Goal: Task Accomplishment & Management: Manage account settings

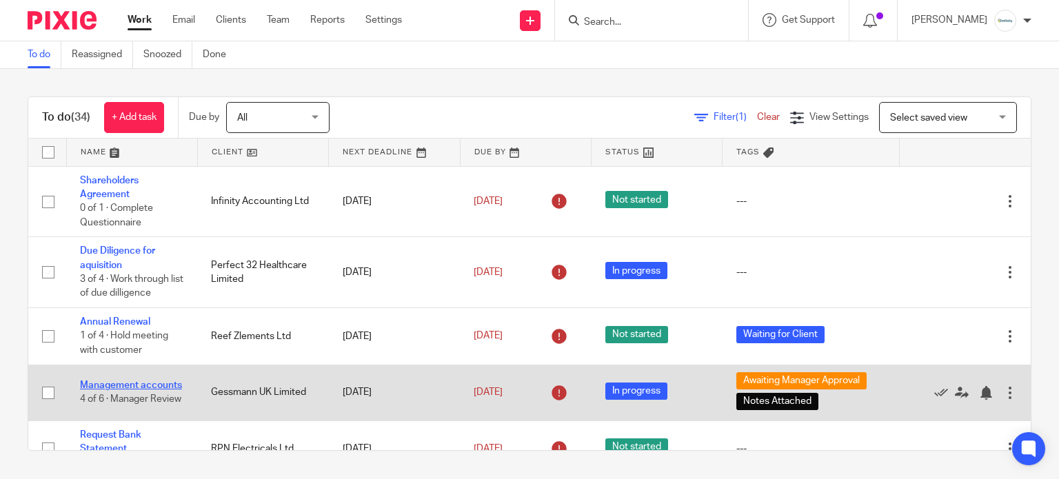
click at [106, 380] on link "Management accounts" at bounding box center [131, 385] width 102 height 10
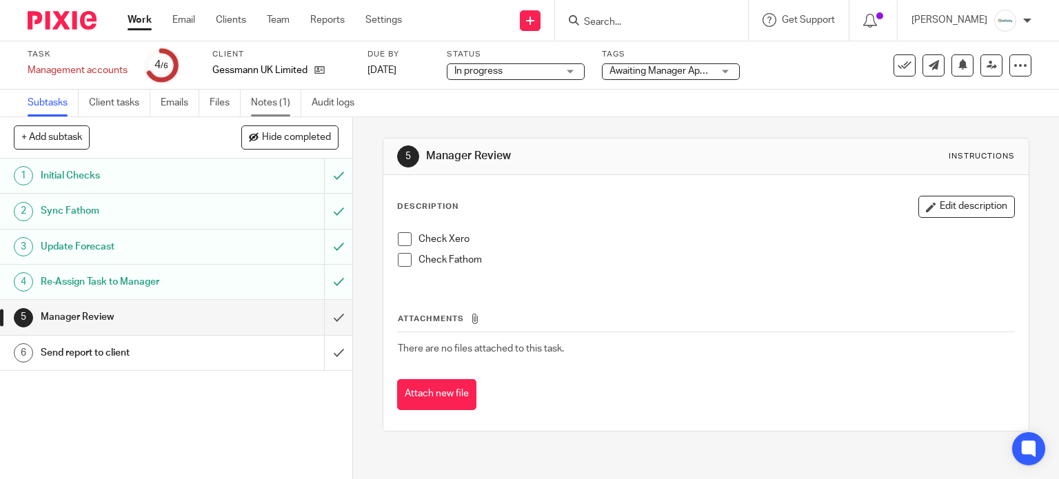
click at [292, 108] on link "Notes (1)" at bounding box center [276, 103] width 50 height 27
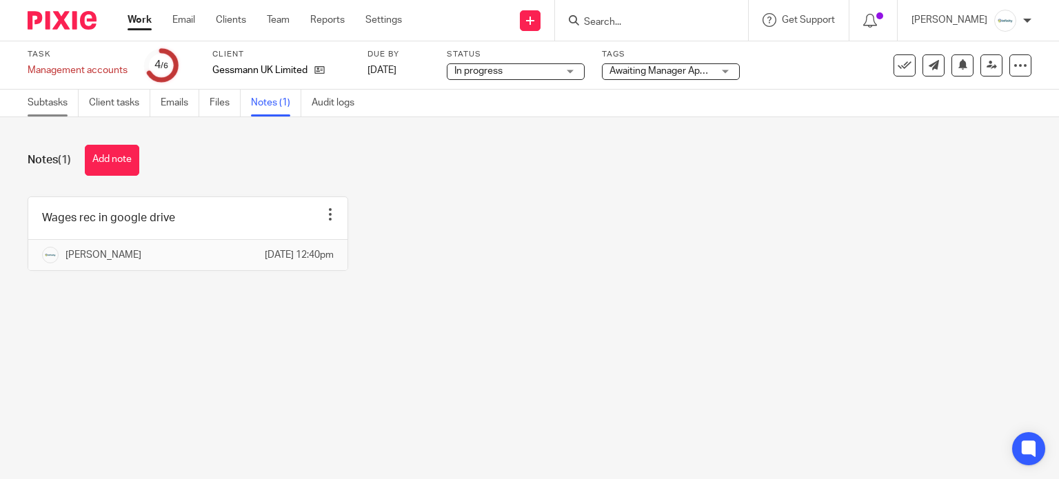
click at [39, 108] on link "Subtasks" at bounding box center [53, 103] width 51 height 27
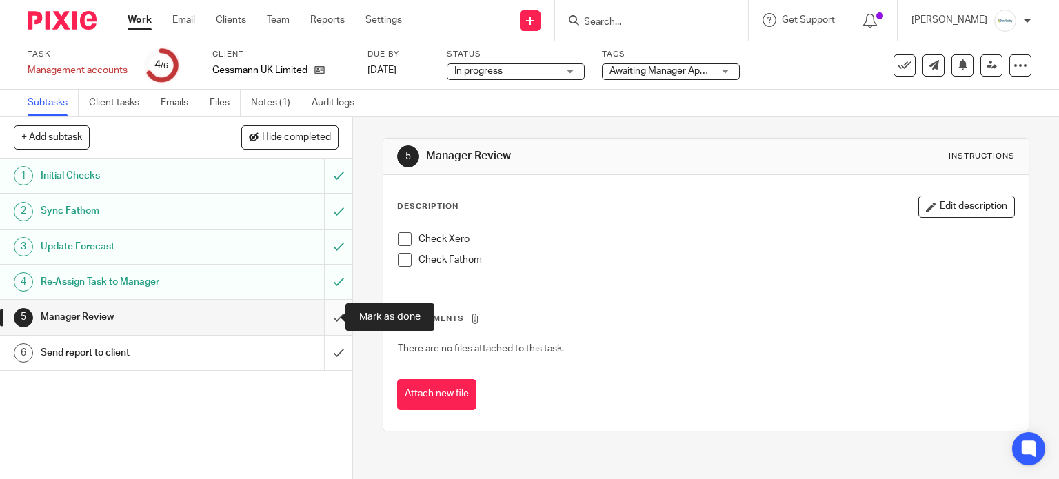
click at [325, 322] on input "submit" at bounding box center [176, 317] width 352 height 34
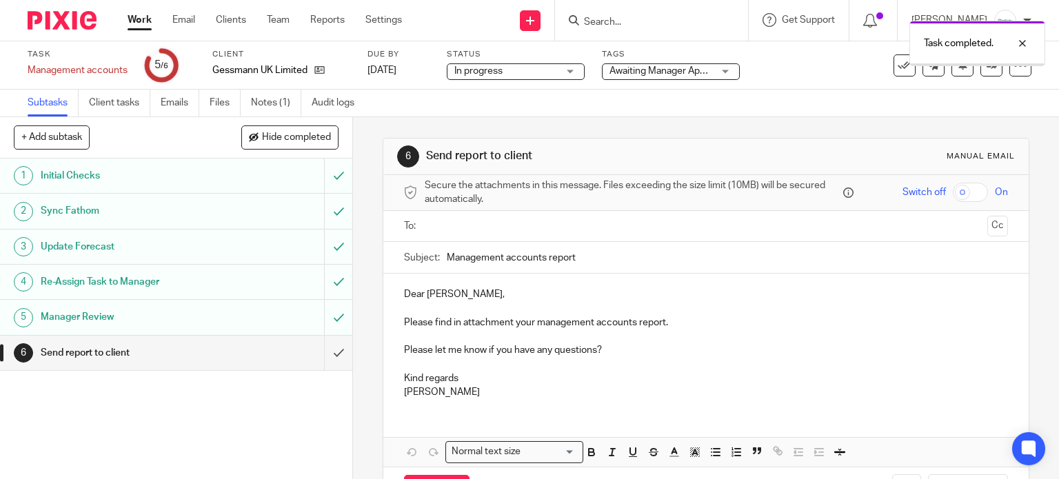
click at [670, 68] on span "Awaiting Manager Approval + 1" at bounding box center [675, 71] width 132 height 10
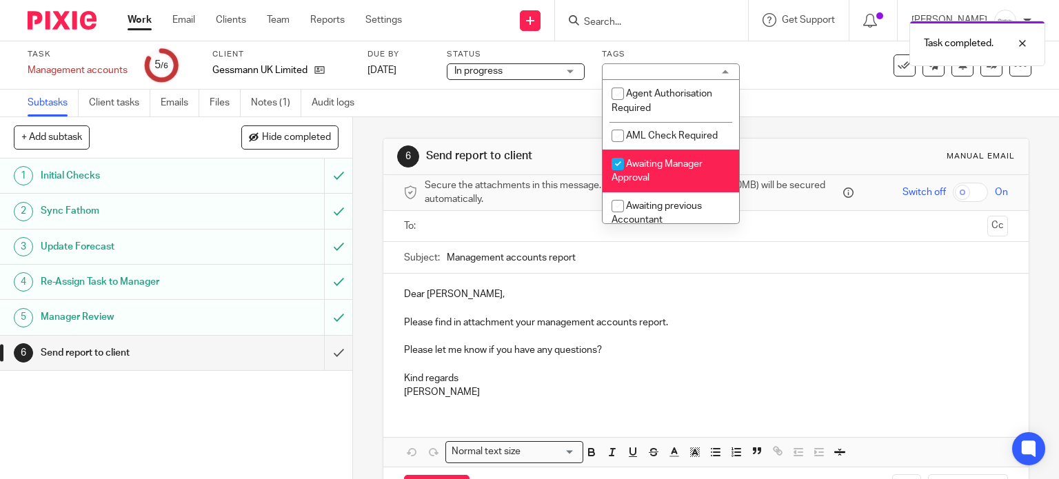
click at [669, 164] on span "Awaiting Manager Approval" at bounding box center [656, 171] width 91 height 24
checkbox input "false"
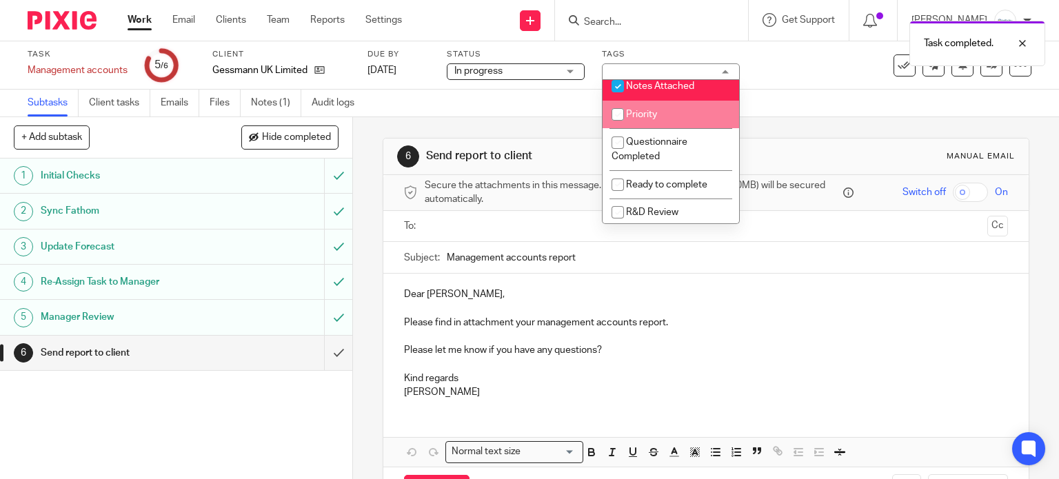
scroll to position [276, 0]
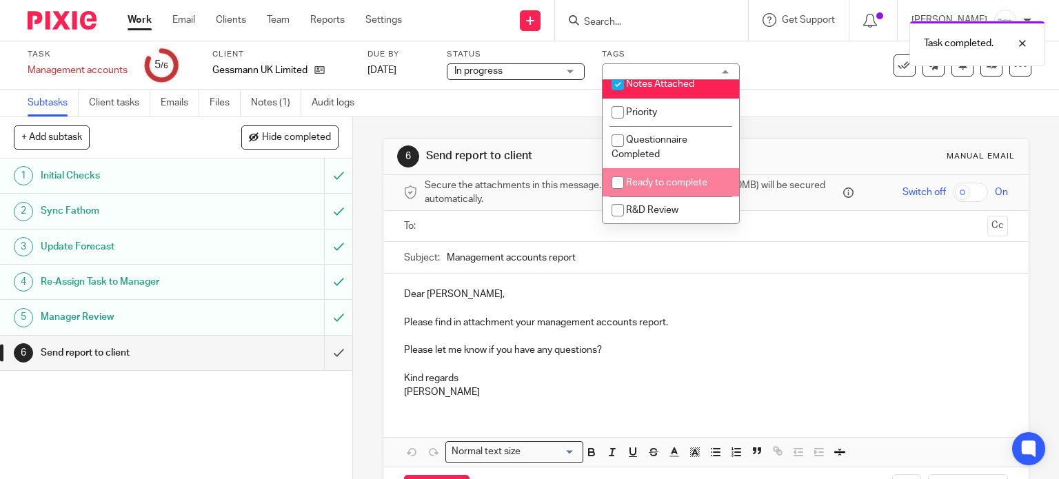
click at [667, 184] on span "Ready to complete" at bounding box center [666, 183] width 81 height 10
checkbox input "true"
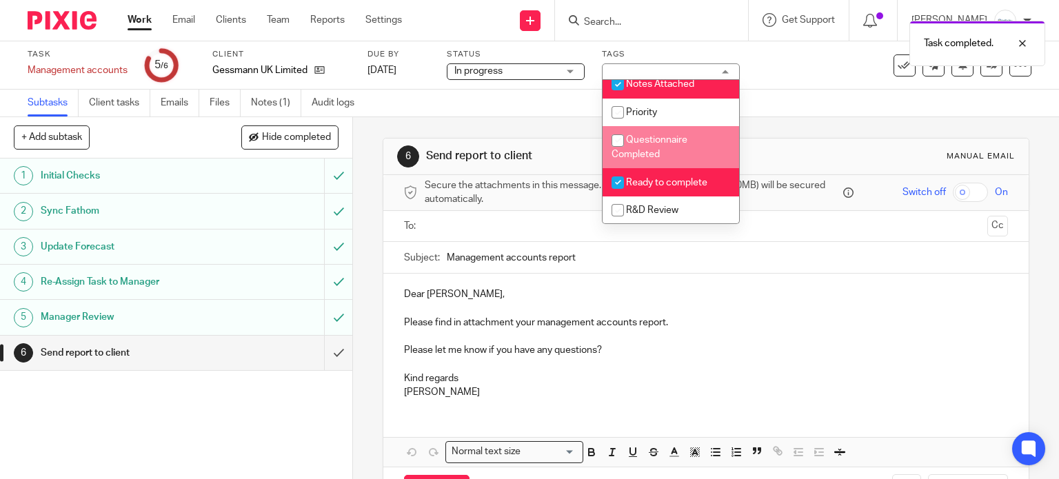
click at [823, 119] on div "6 Send report to client Manual email Secure the attachments in this message. Fi…" at bounding box center [705, 325] width 647 height 416
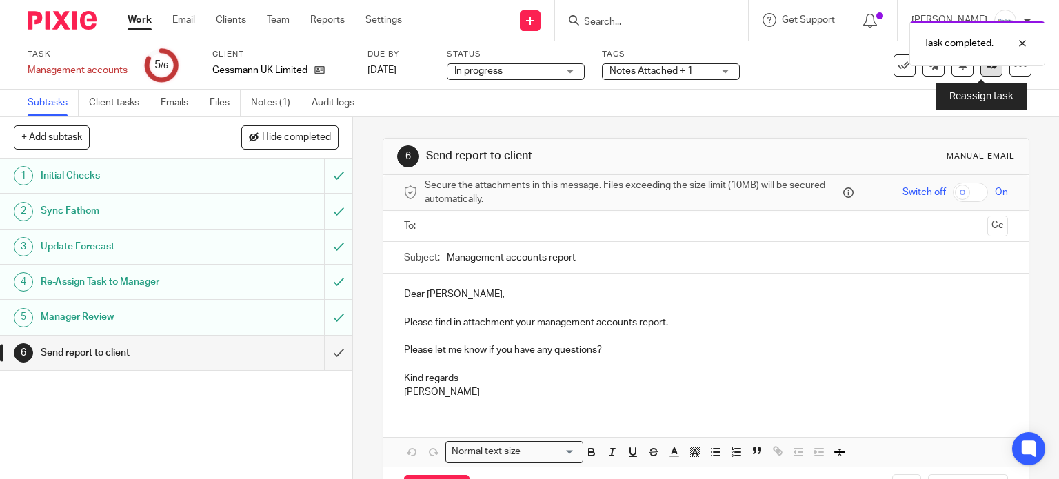
click at [980, 72] on link at bounding box center [991, 65] width 22 height 22
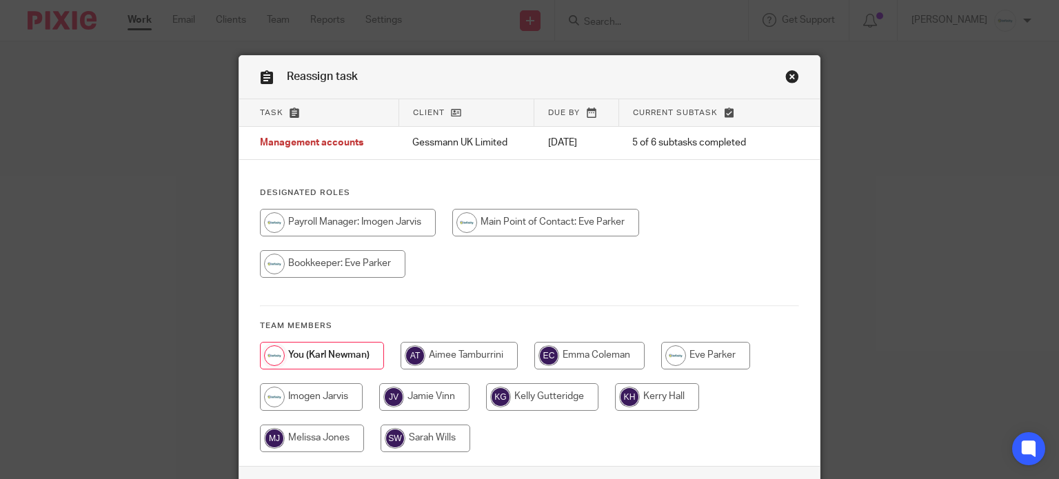
click at [502, 221] on input "radio" at bounding box center [545, 223] width 187 height 28
radio input "true"
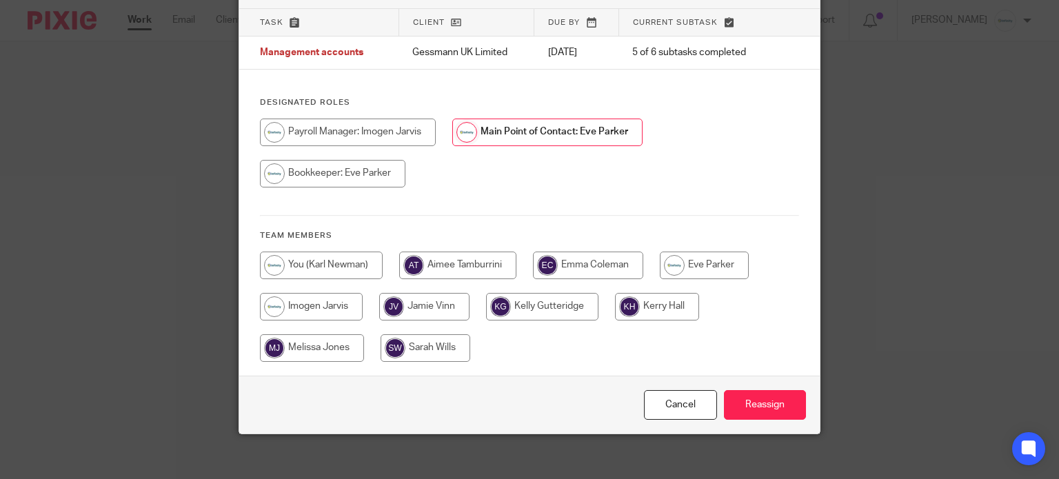
scroll to position [99, 0]
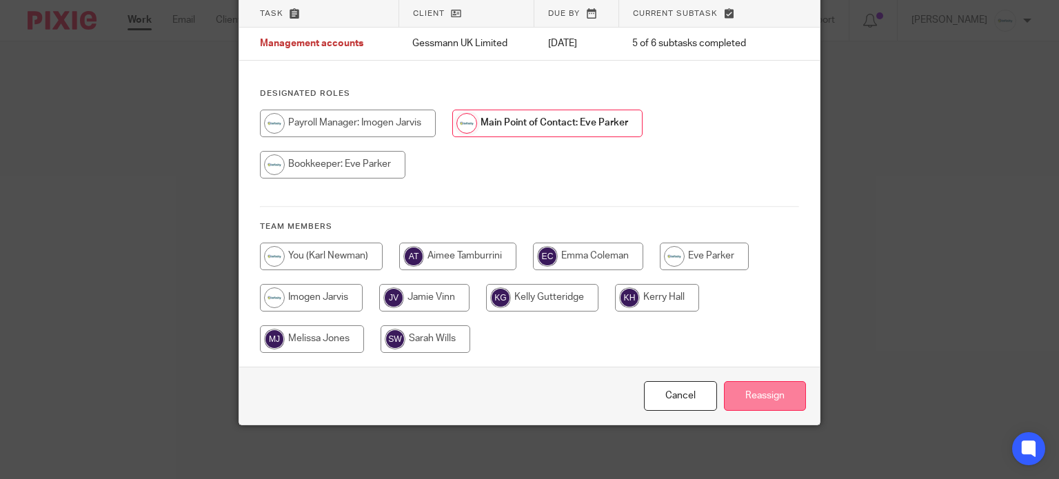
click at [754, 391] on input "Reassign" at bounding box center [765, 396] width 82 height 30
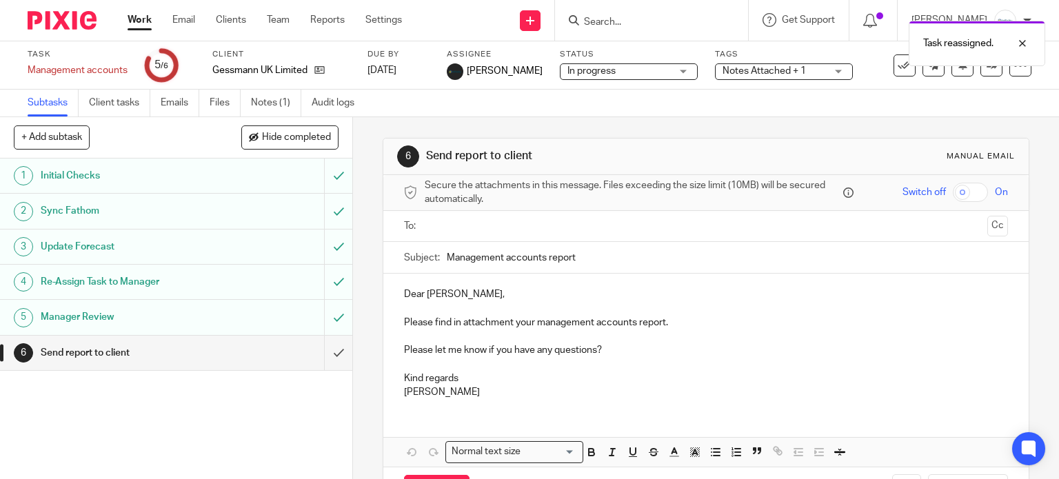
click at [134, 21] on link "Work" at bounding box center [139, 20] width 24 height 14
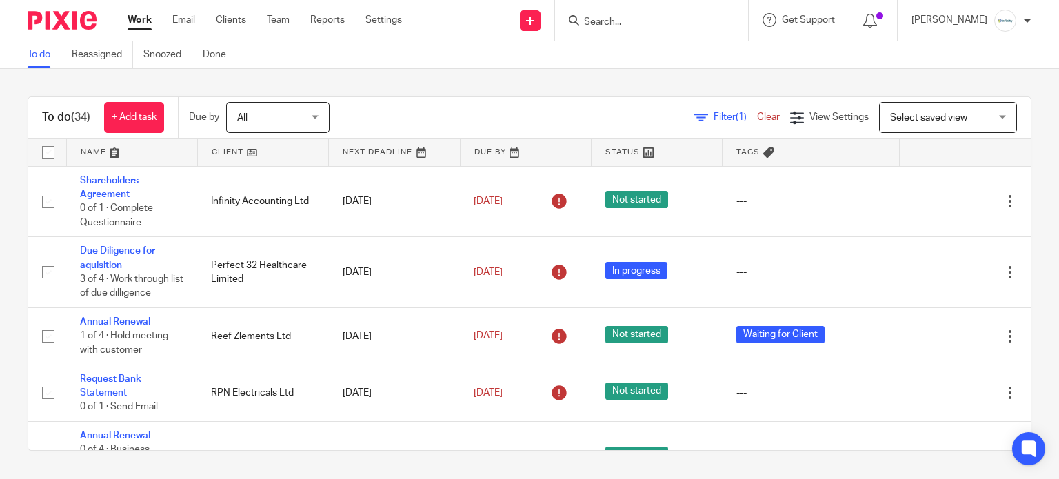
click at [655, 19] on input "Search" at bounding box center [644, 23] width 124 height 12
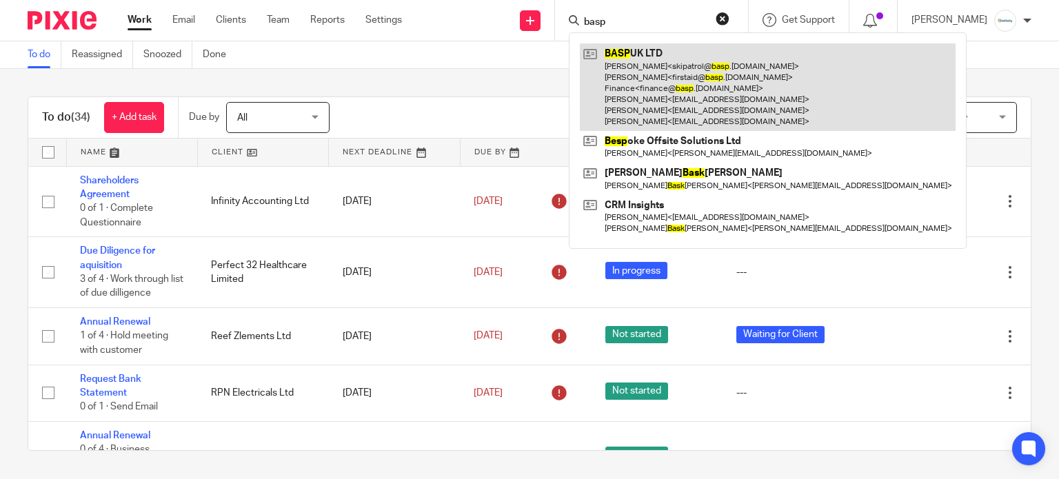
type input "basp"
click at [677, 77] on link at bounding box center [768, 87] width 376 height 88
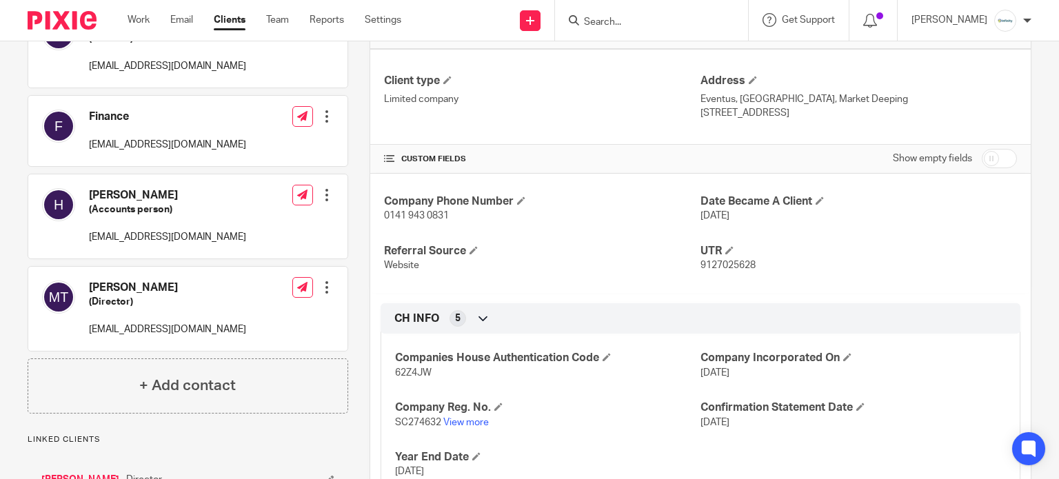
scroll to position [345, 0]
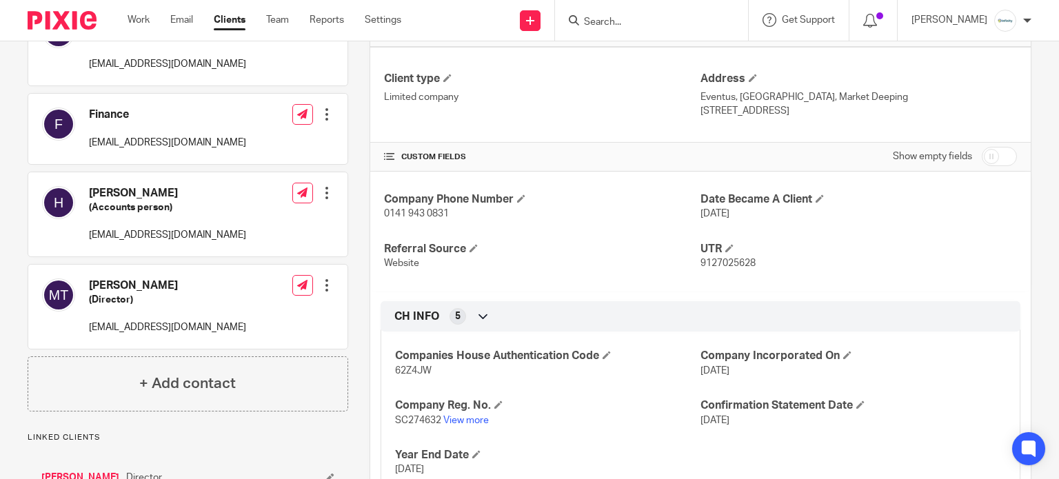
click at [711, 265] on span "9127025628" at bounding box center [727, 263] width 55 height 10
copy span "9127025628"
click at [631, 25] on input "Search" at bounding box center [644, 23] width 124 height 12
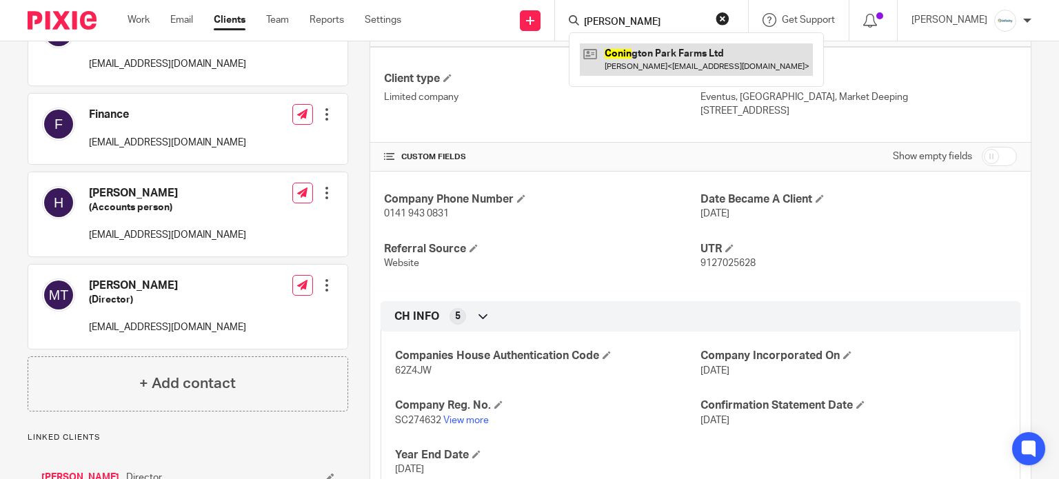
type input "connin"
click at [697, 65] on link at bounding box center [696, 59] width 233 height 32
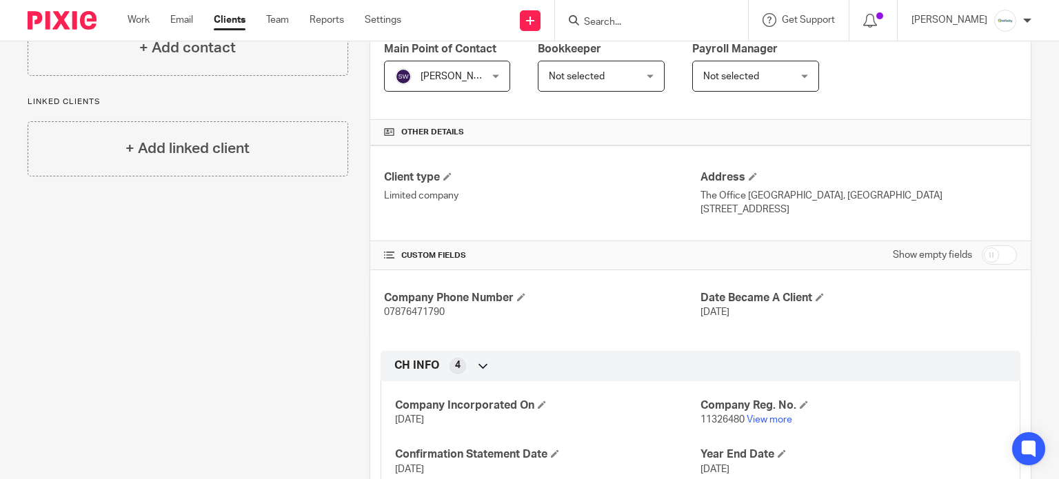
scroll to position [298, 0]
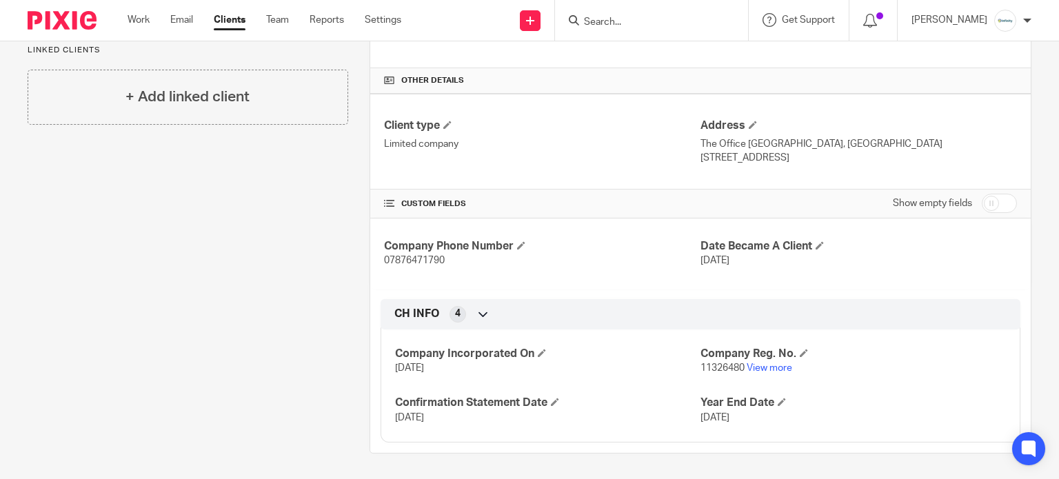
click at [983, 196] on input "checkbox" at bounding box center [998, 203] width 35 height 19
checkbox input "true"
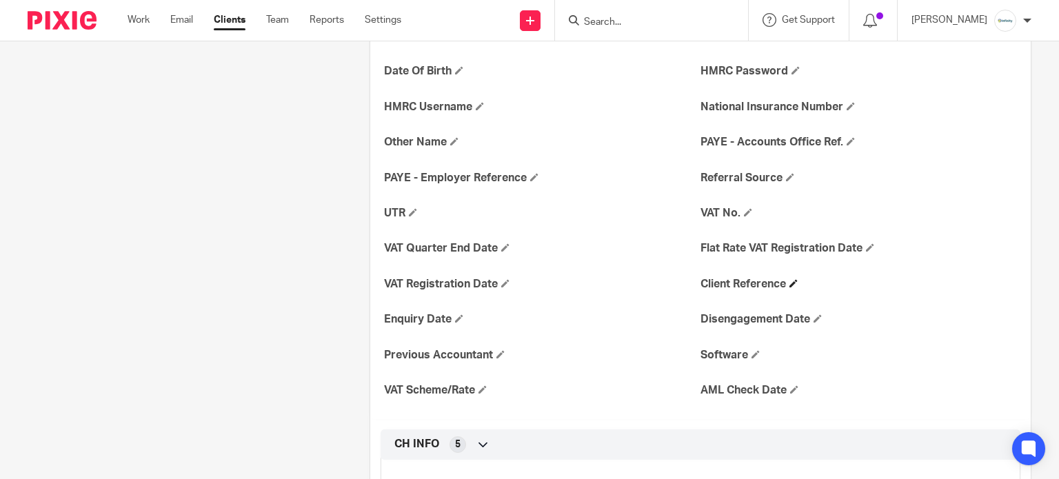
scroll to position [573, 0]
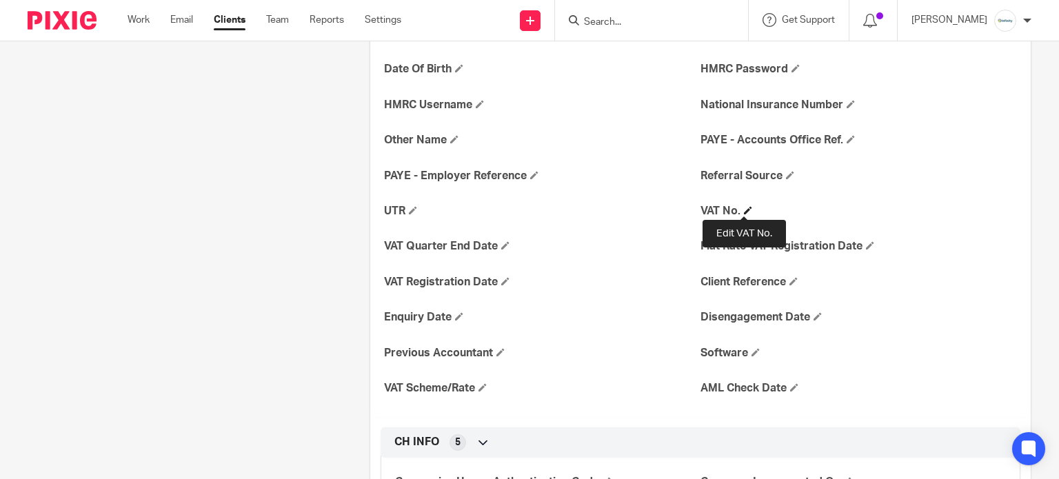
click at [744, 209] on span at bounding box center [748, 210] width 8 height 8
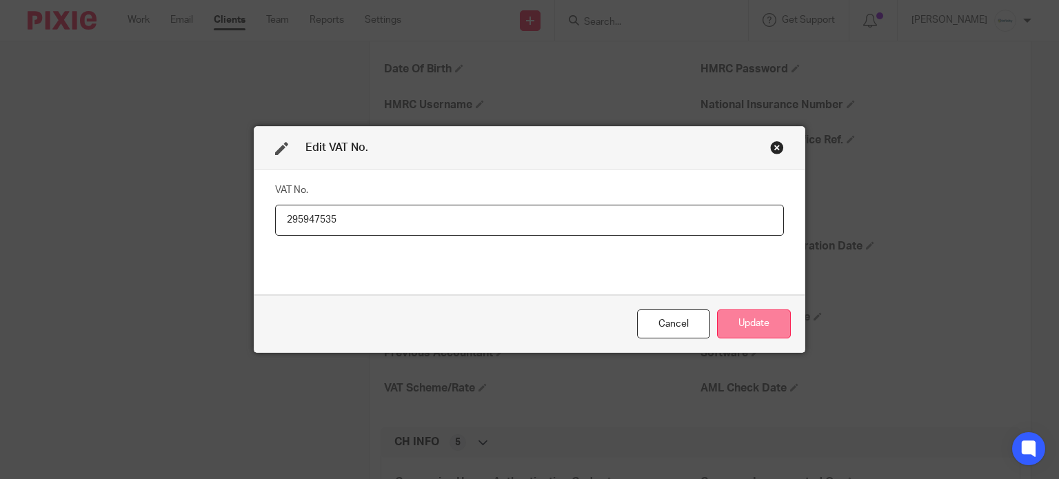
type input "295947535"
click at [767, 327] on button "Update" at bounding box center [754, 324] width 74 height 30
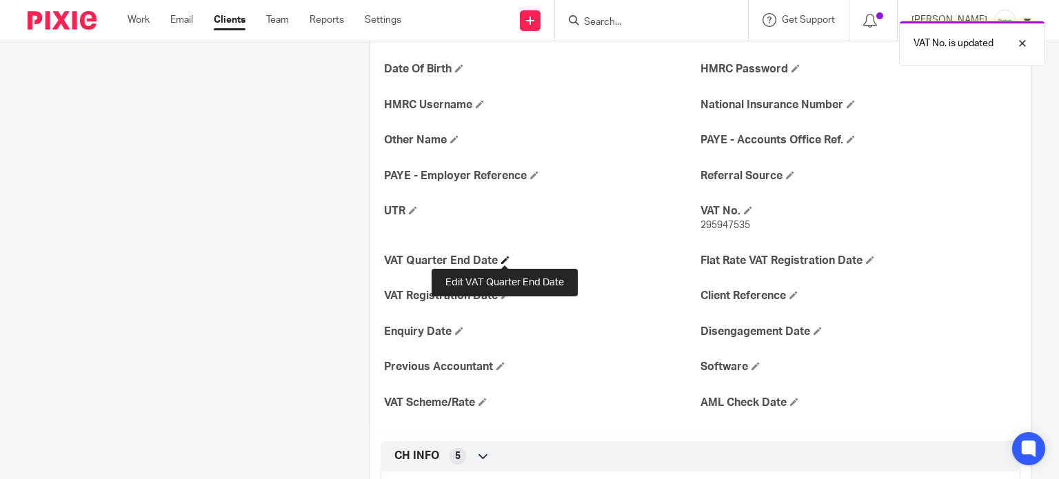
click at [501, 258] on span at bounding box center [505, 260] width 8 height 8
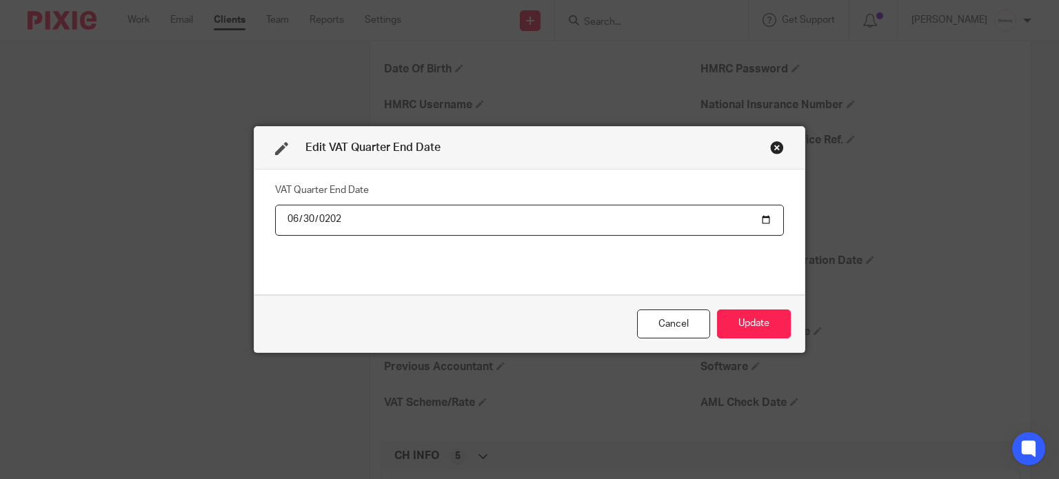
type input "2025-06-30"
click at [739, 324] on button "Update" at bounding box center [754, 324] width 74 height 30
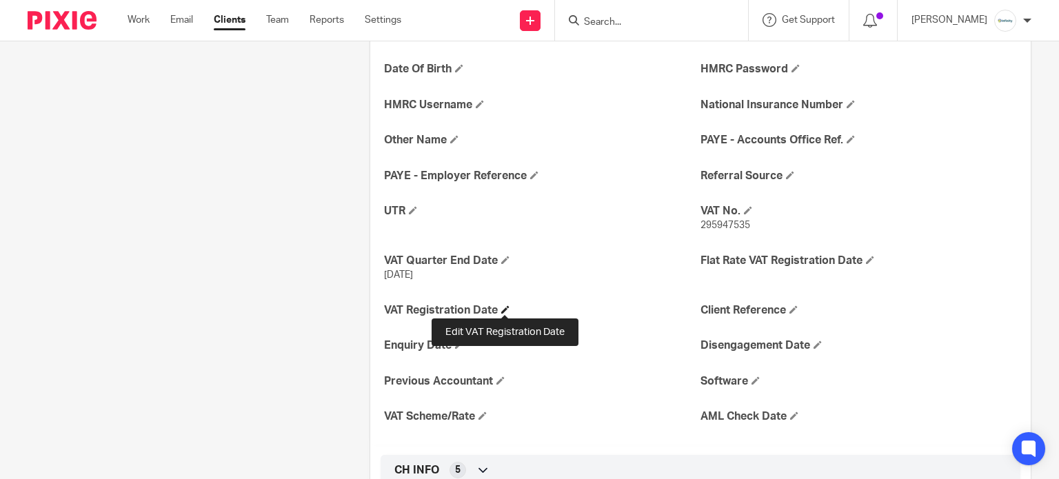
click at [502, 305] on span at bounding box center [505, 309] width 8 height 8
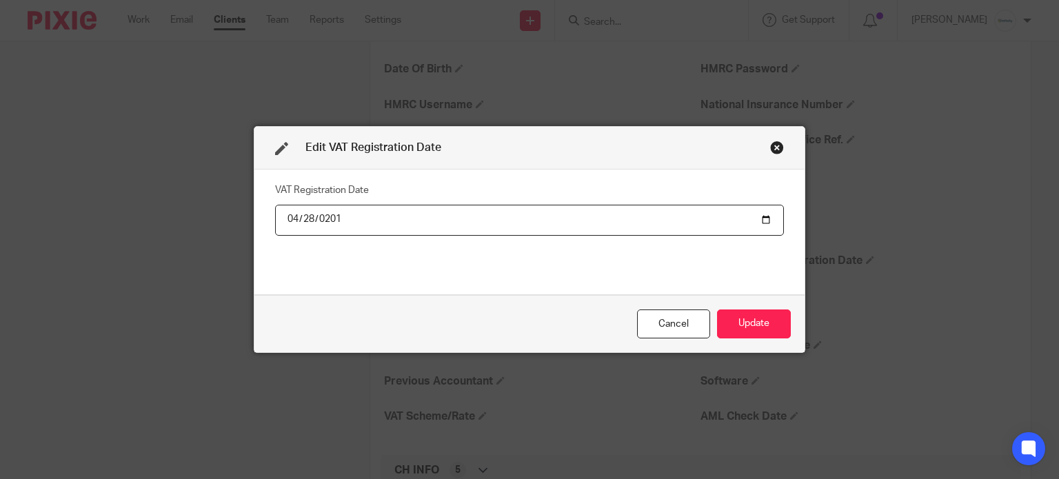
type input "2018-04-28"
click at [766, 323] on button "Update" at bounding box center [754, 324] width 74 height 30
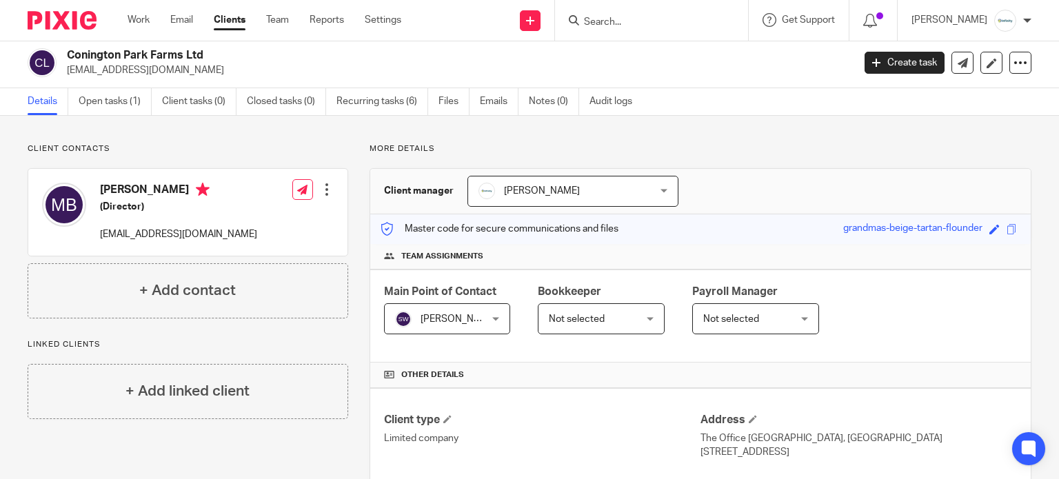
scroll to position [0, 0]
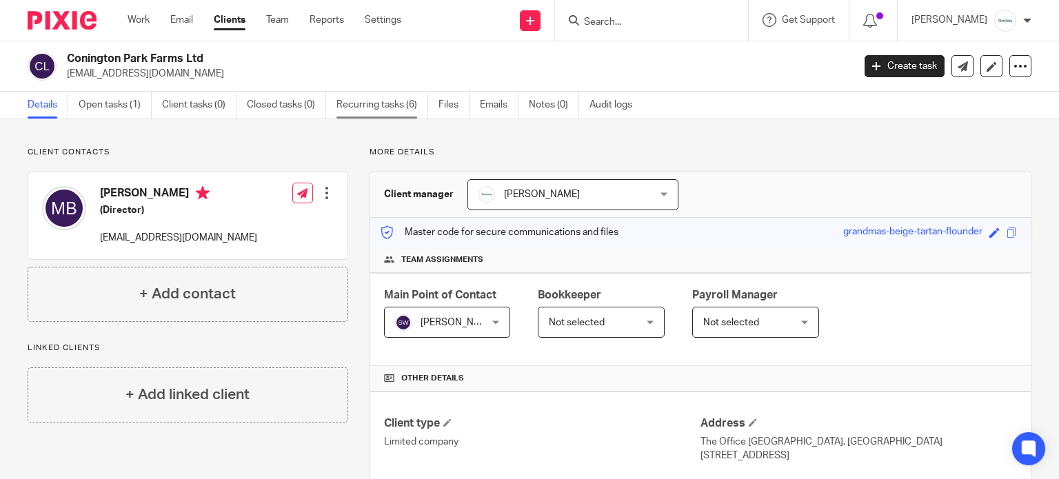
click at [384, 98] on link "Recurring tasks (6)" at bounding box center [382, 105] width 92 height 27
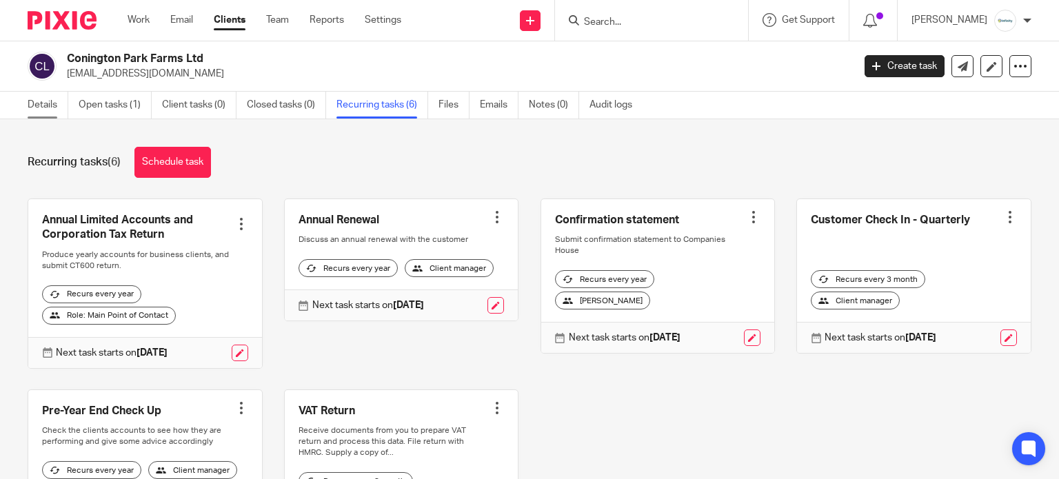
click at [55, 101] on link "Details" at bounding box center [48, 105] width 41 height 27
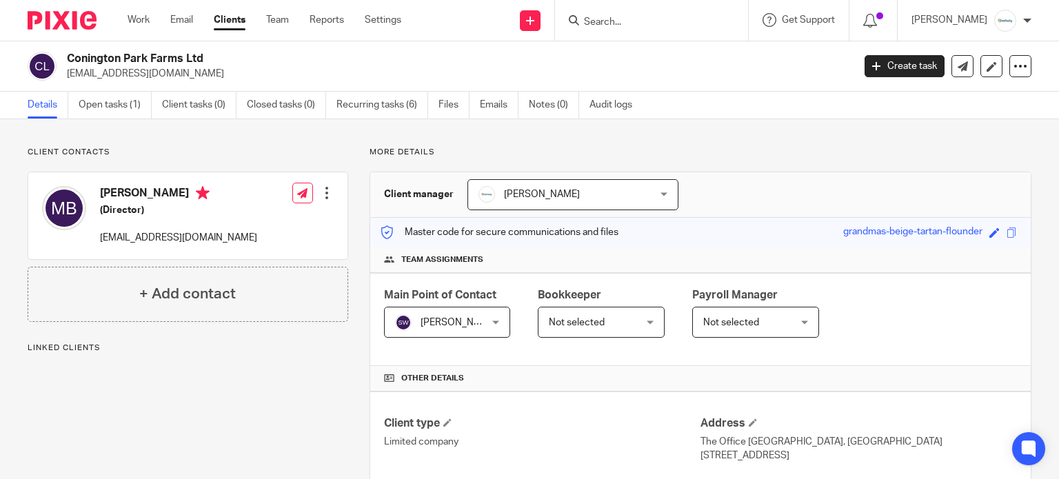
click at [585, 196] on span "[PERSON_NAME]" at bounding box center [557, 194] width 159 height 29
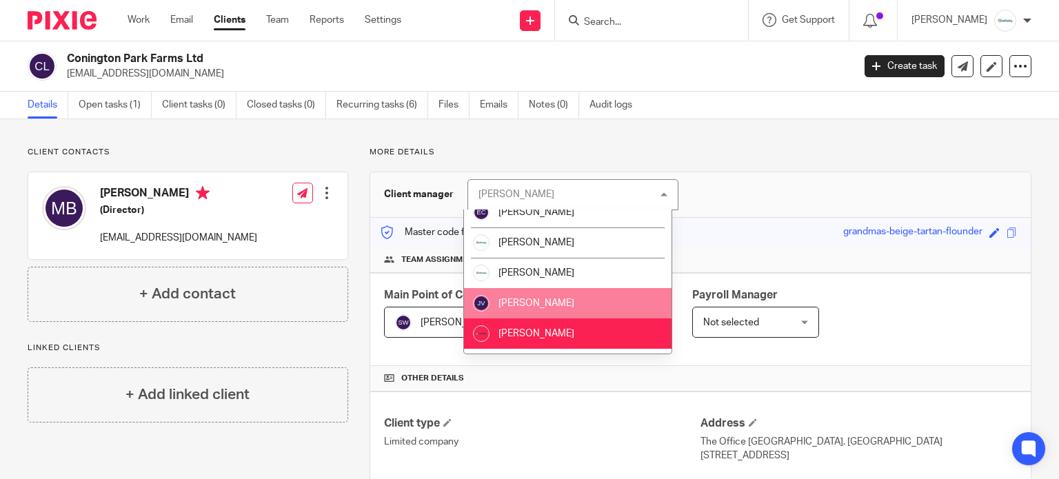
scroll to position [159, 0]
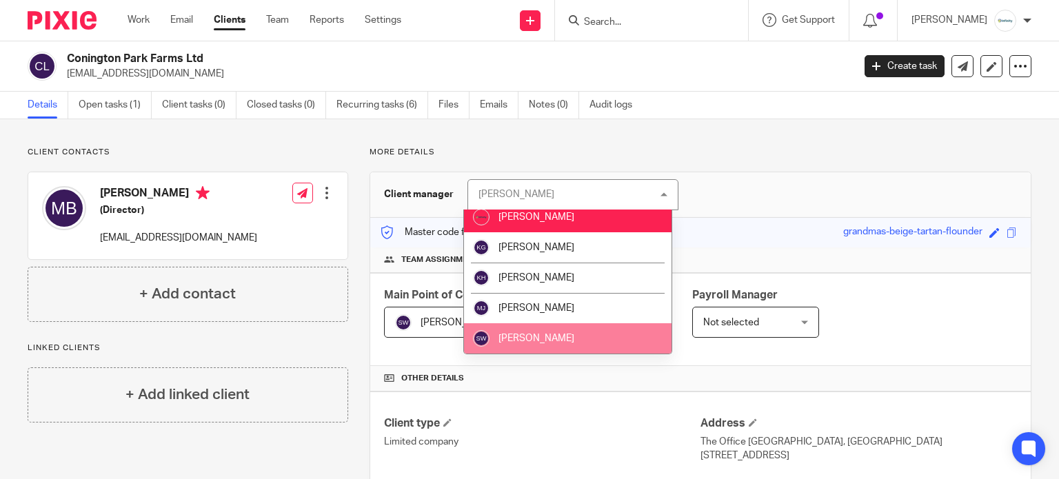
click at [560, 333] on li "Sarah Wills" at bounding box center [567, 338] width 207 height 30
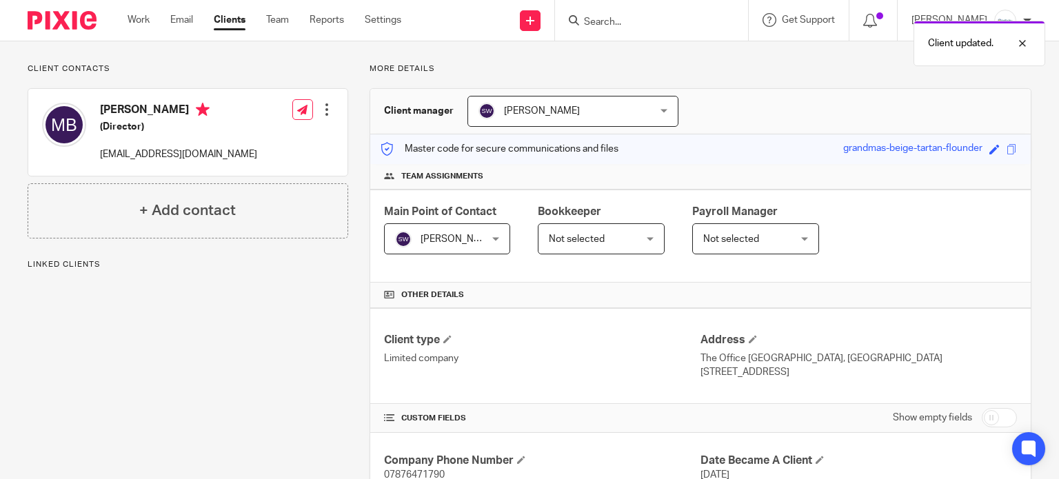
scroll to position [69, 0]
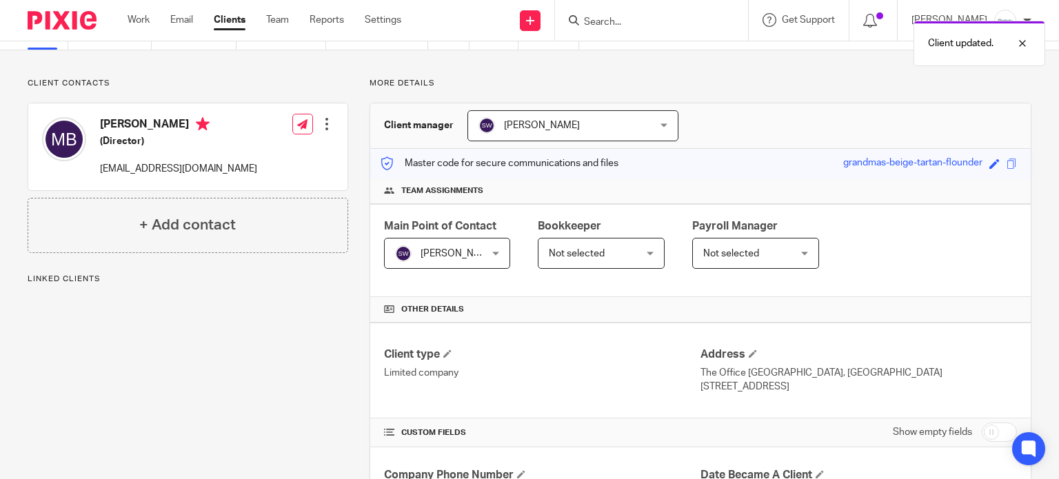
click at [598, 245] on span "Not selected" at bounding box center [595, 252] width 92 height 29
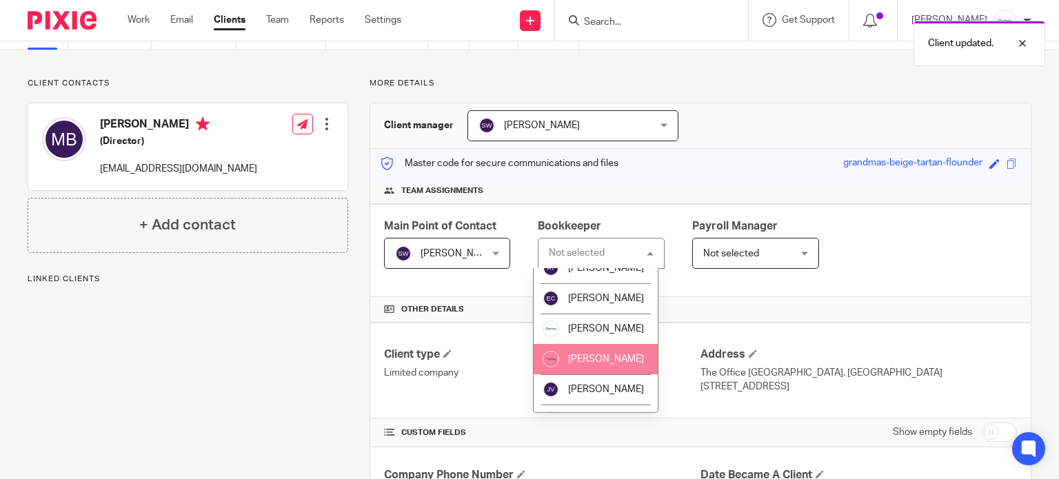
scroll to position [202, 0]
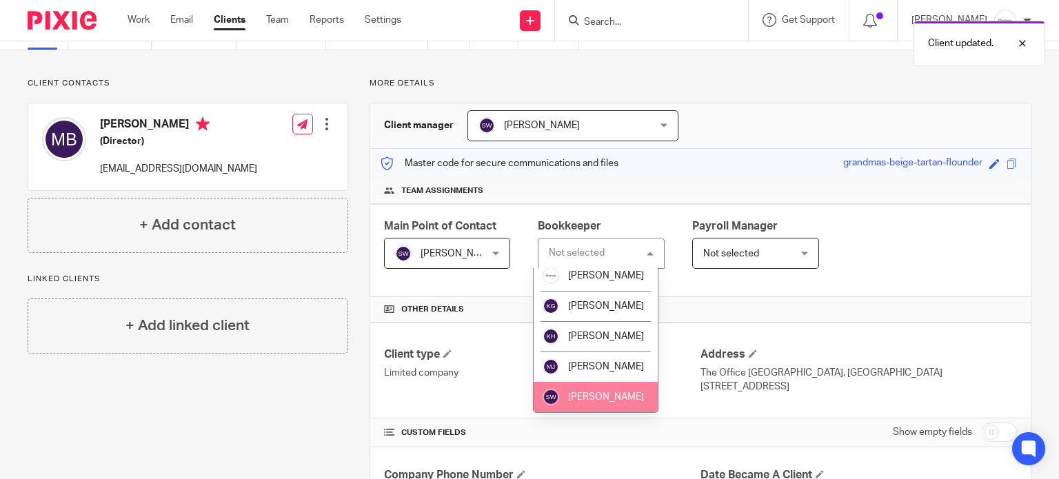
click at [615, 395] on span "Sarah Wills" at bounding box center [606, 397] width 76 height 10
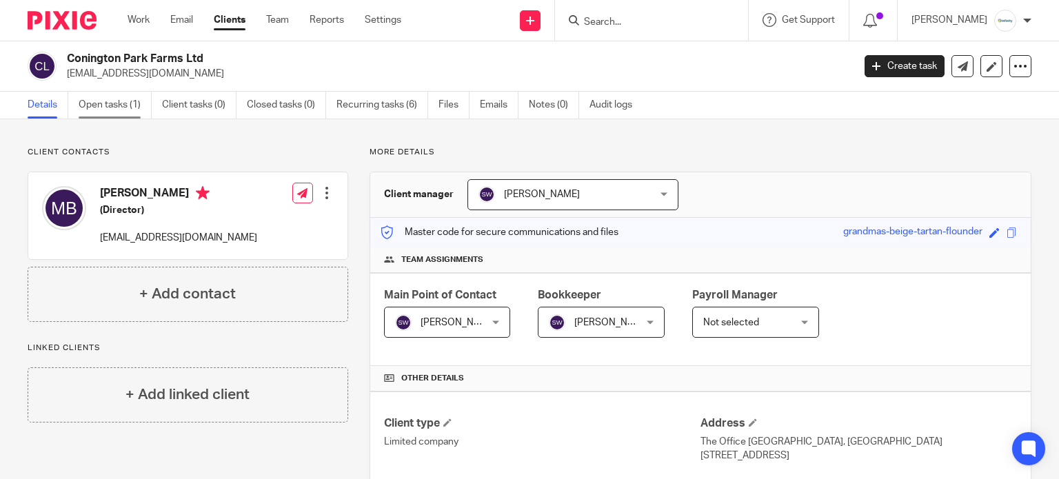
click at [106, 113] on link "Open tasks (1)" at bounding box center [115, 105] width 73 height 27
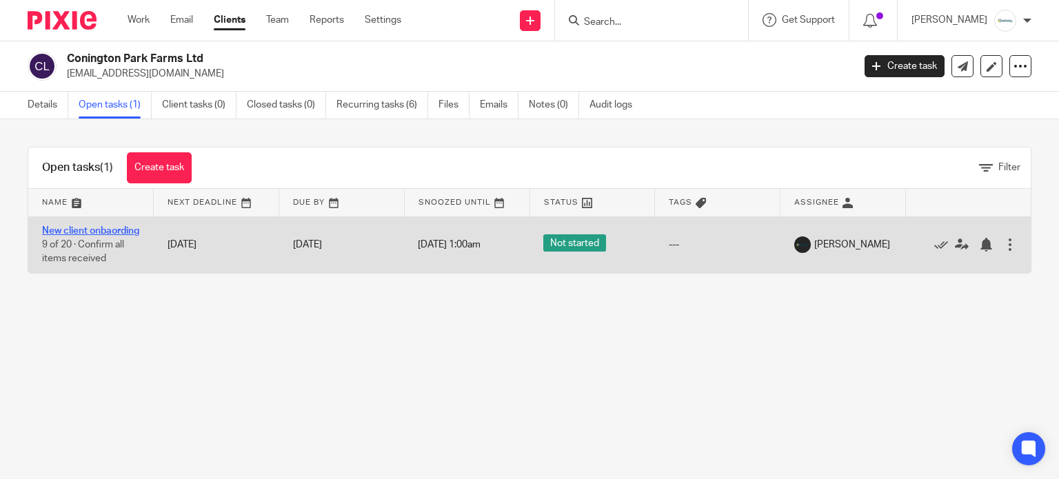
click at [72, 228] on link "New client onbaording" at bounding box center [90, 231] width 97 height 10
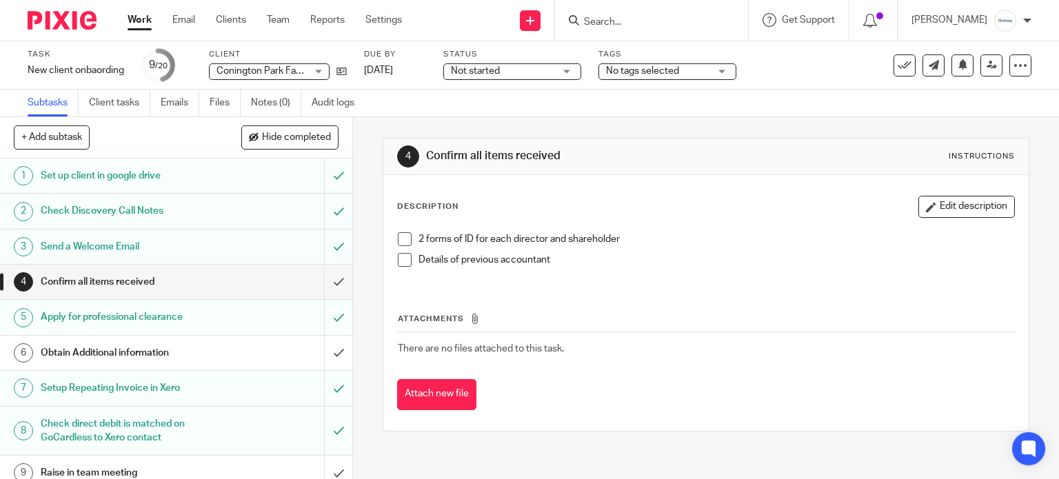
click at [166, 316] on h1 "Apply for professional clearance" at bounding box center [131, 317] width 180 height 21
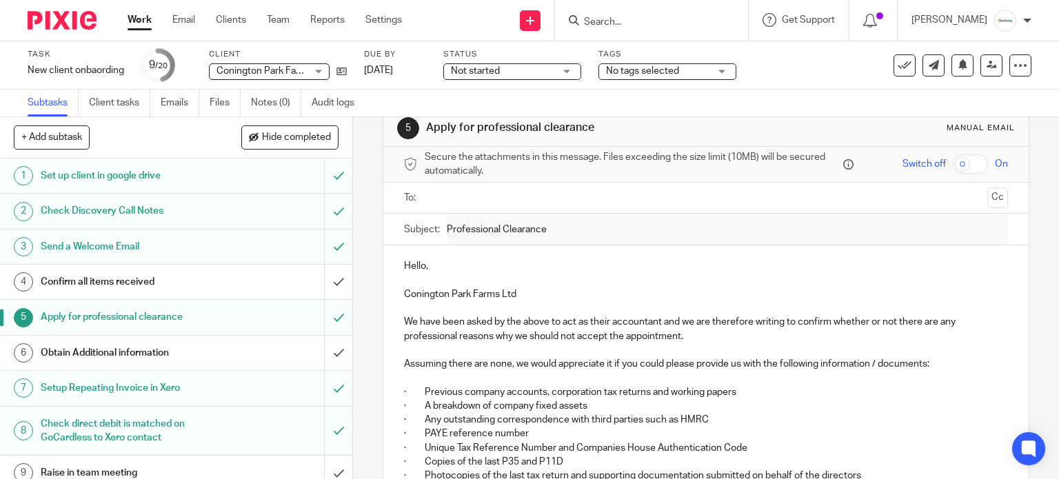
scroll to position [138, 0]
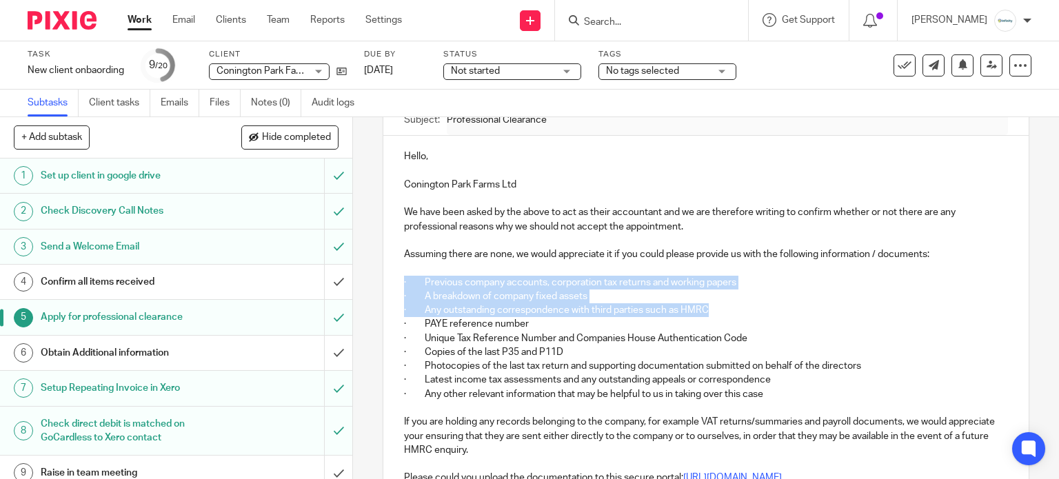
drag, startPoint x: 715, startPoint y: 307, endPoint x: 392, endPoint y: 282, distance: 323.5
click at [392, 282] on div "Hello, Conington Park Farms Ltd We have been asked by the above to act as their…" at bounding box center [706, 350] width 646 height 429
copy div "· Previous company accounts, corporation tax returns and working papers · A bre…"
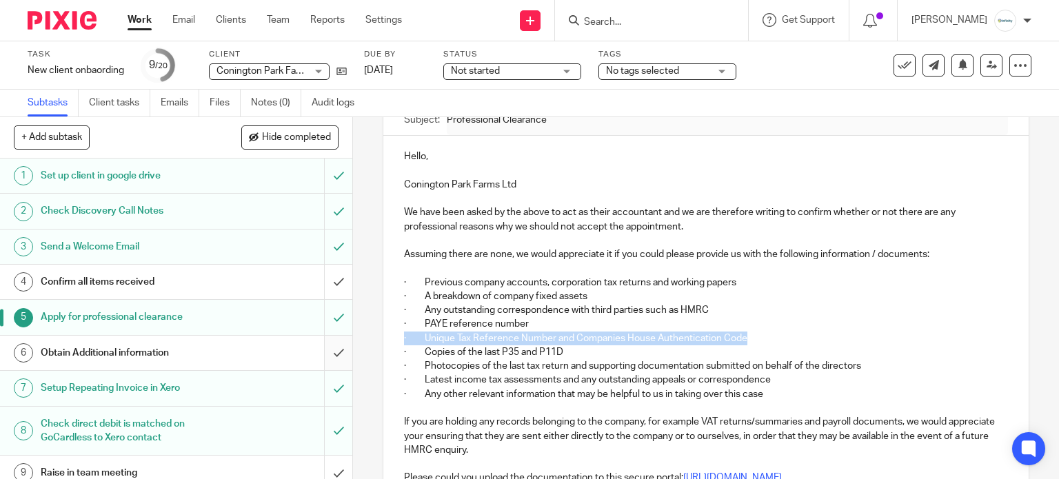
drag, startPoint x: 751, startPoint y: 336, endPoint x: 334, endPoint y: 352, distance: 416.6
click at [384, 339] on div "Hello, Conington Park Farms Ltd We have been asked by the above to act as their…" at bounding box center [706, 350] width 646 height 429
copy p "· Unique Tax Reference Number and Companies House Authentication Code"
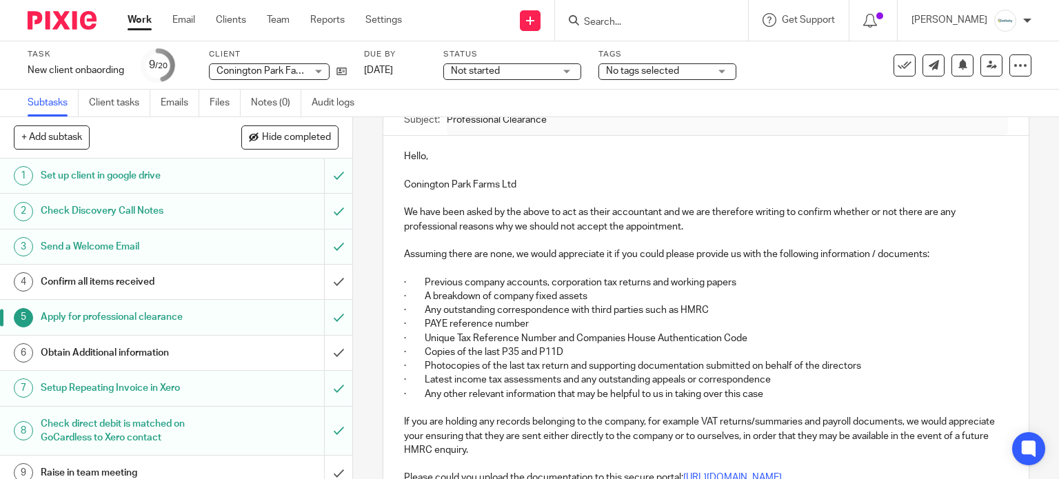
click at [783, 300] on p "· A breakdown of company fixed assets" at bounding box center [706, 296] width 604 height 14
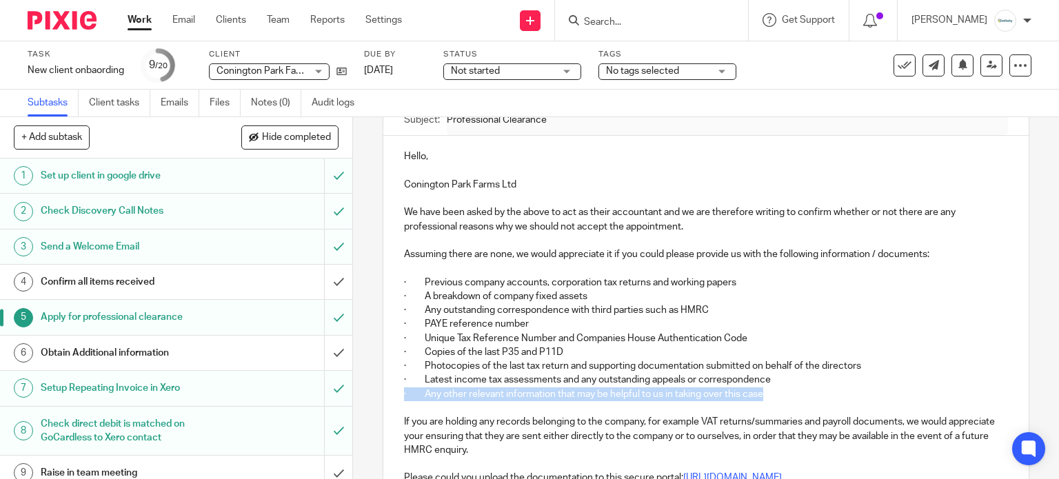
drag, startPoint x: 768, startPoint y: 393, endPoint x: 150, endPoint y: 405, distance: 618.3
click at [375, 394] on div "5 Apply for professional clearance Manual email Secure the attachments in this …" at bounding box center [706, 298] width 706 height 362
copy p "· Any other relevant information that may be helpful to us in taking over this …"
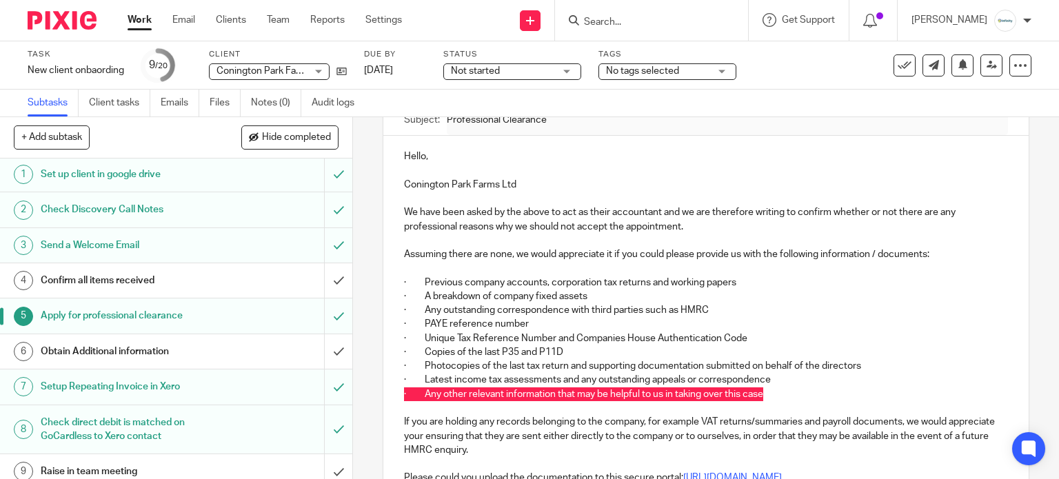
scroll to position [0, 0]
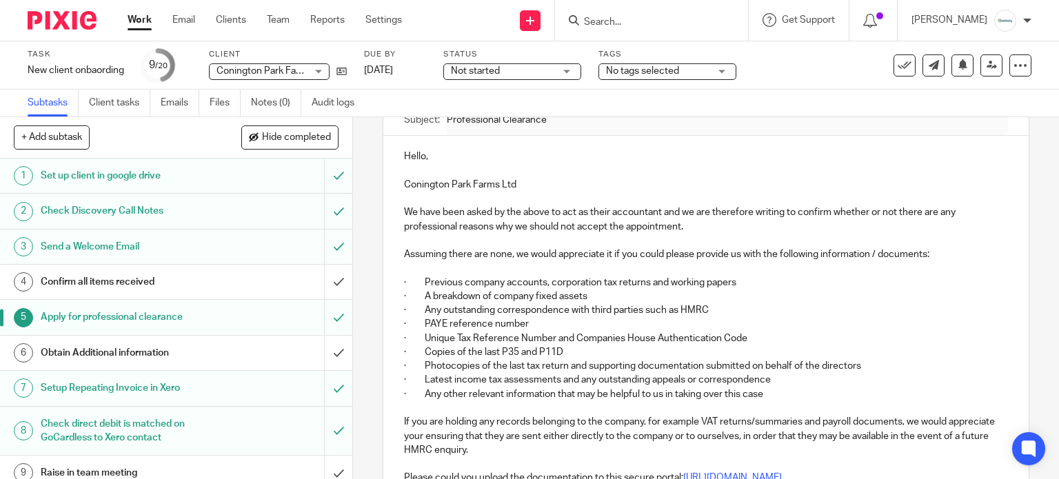
click at [645, 157] on p "Hello," at bounding box center [706, 157] width 604 height 14
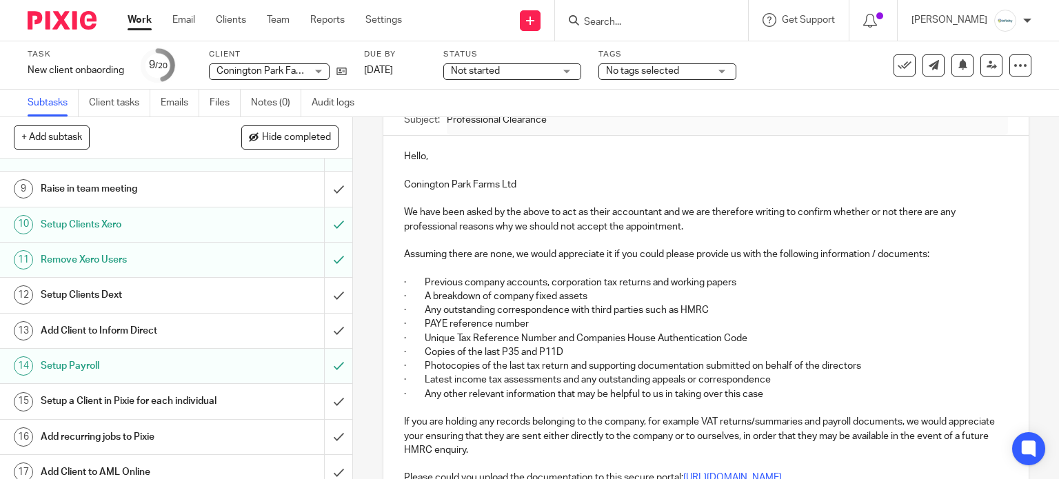
scroll to position [344, 0]
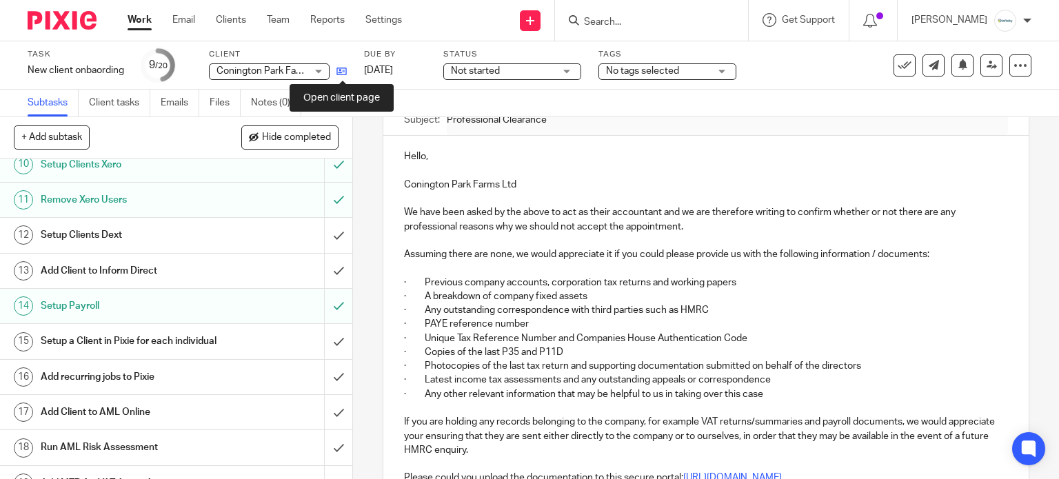
click at [340, 74] on icon at bounding box center [341, 71] width 10 height 10
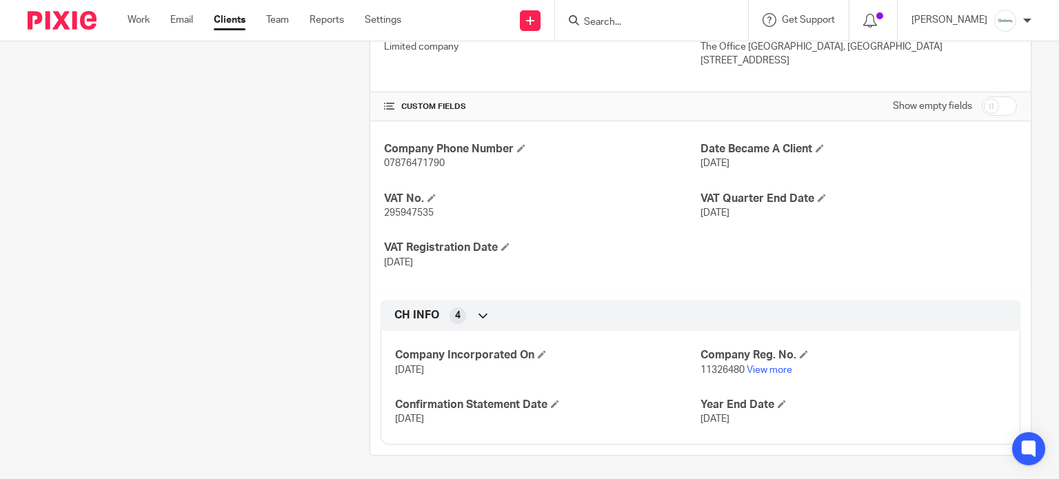
scroll to position [397, 0]
click at [397, 210] on span "295947535" at bounding box center [409, 211] width 50 height 10
copy span "295947535"
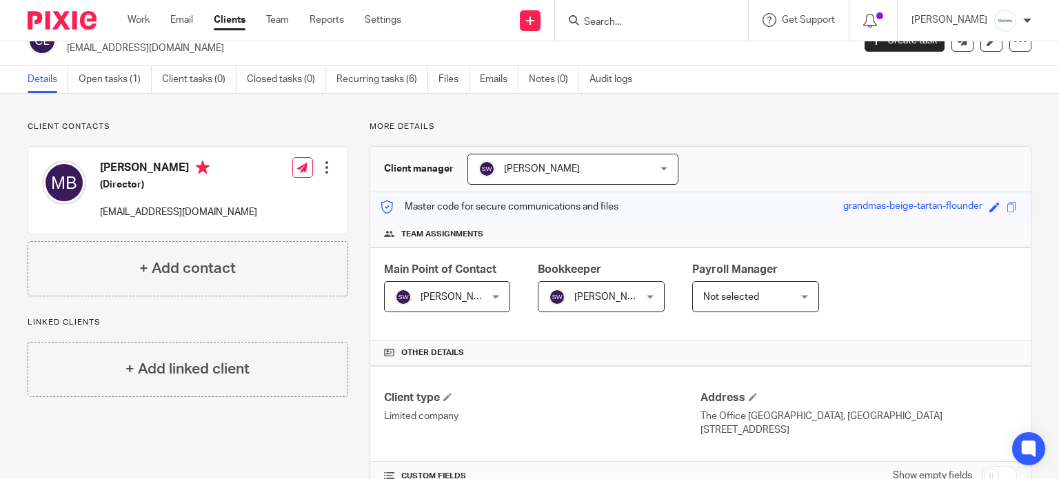
scroll to position [0, 0]
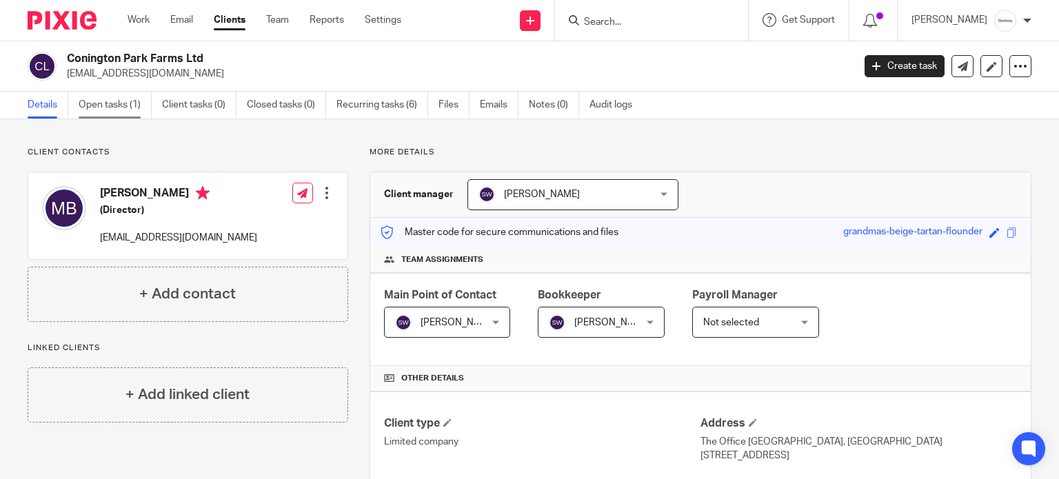
click at [101, 110] on link "Open tasks (1)" at bounding box center [115, 105] width 73 height 27
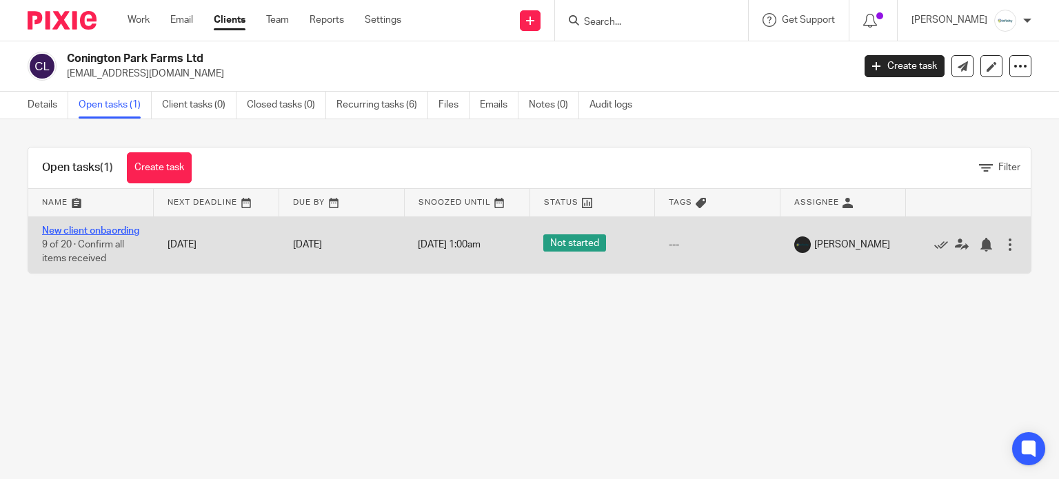
click at [72, 236] on link "New client onbaording" at bounding box center [90, 231] width 97 height 10
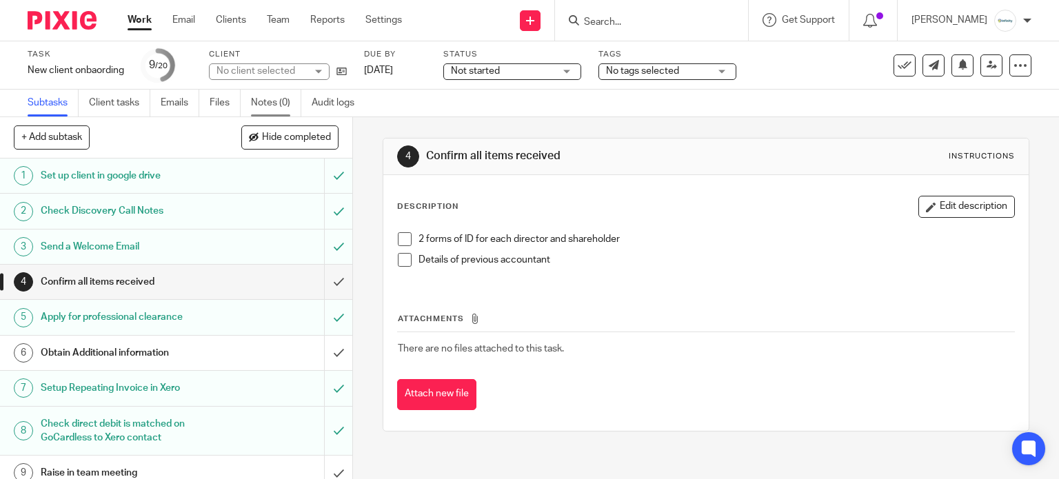
click at [260, 102] on link "Notes (0)" at bounding box center [276, 103] width 50 height 27
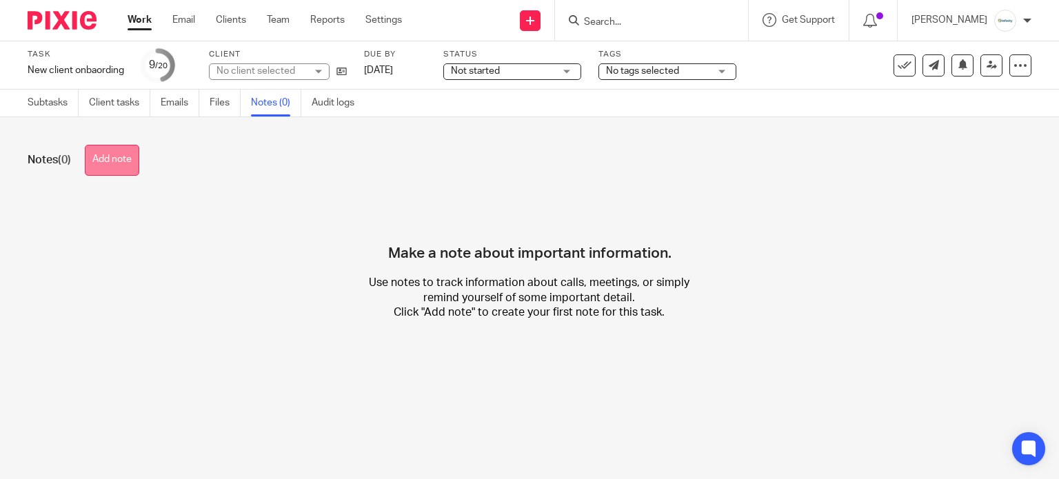
click at [136, 172] on button "Add note" at bounding box center [112, 160] width 54 height 31
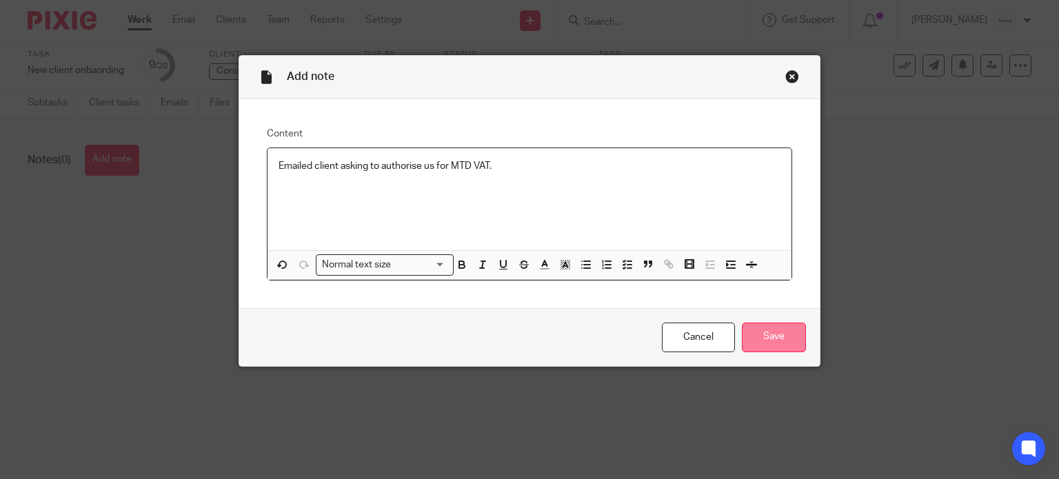
click at [772, 338] on input "Save" at bounding box center [774, 338] width 64 height 30
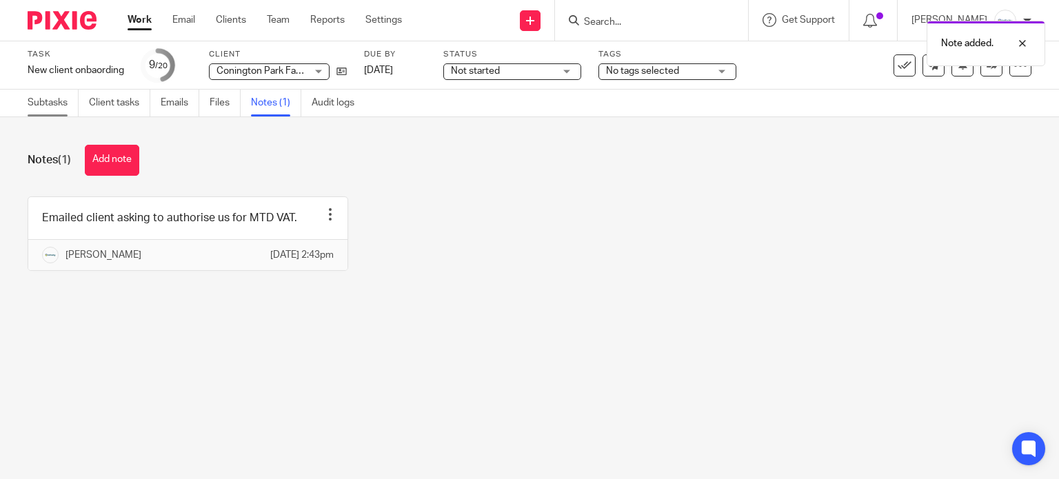
click at [57, 102] on link "Subtasks" at bounding box center [53, 103] width 51 height 27
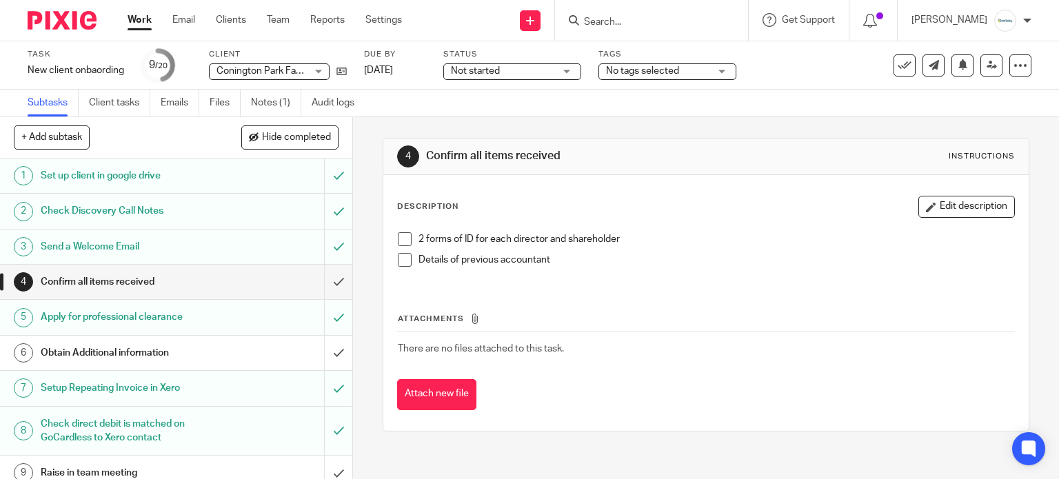
click at [143, 21] on link "Work" at bounding box center [139, 20] width 24 height 14
